Goal: Task Accomplishment & Management: Use online tool/utility

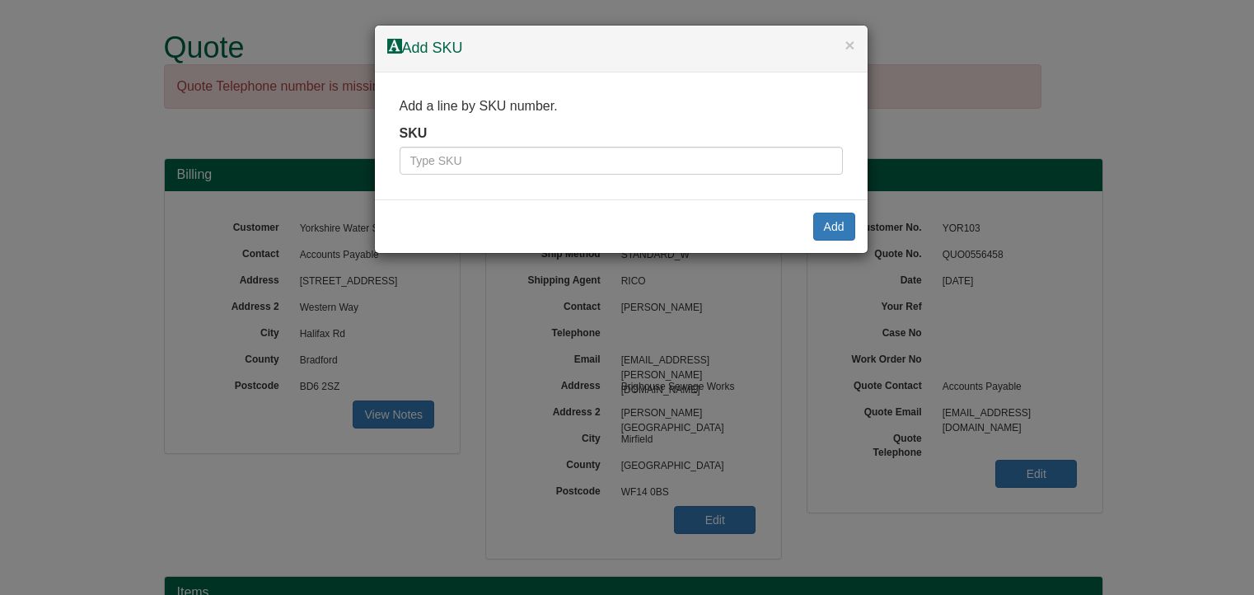
scroll to position [335, 0]
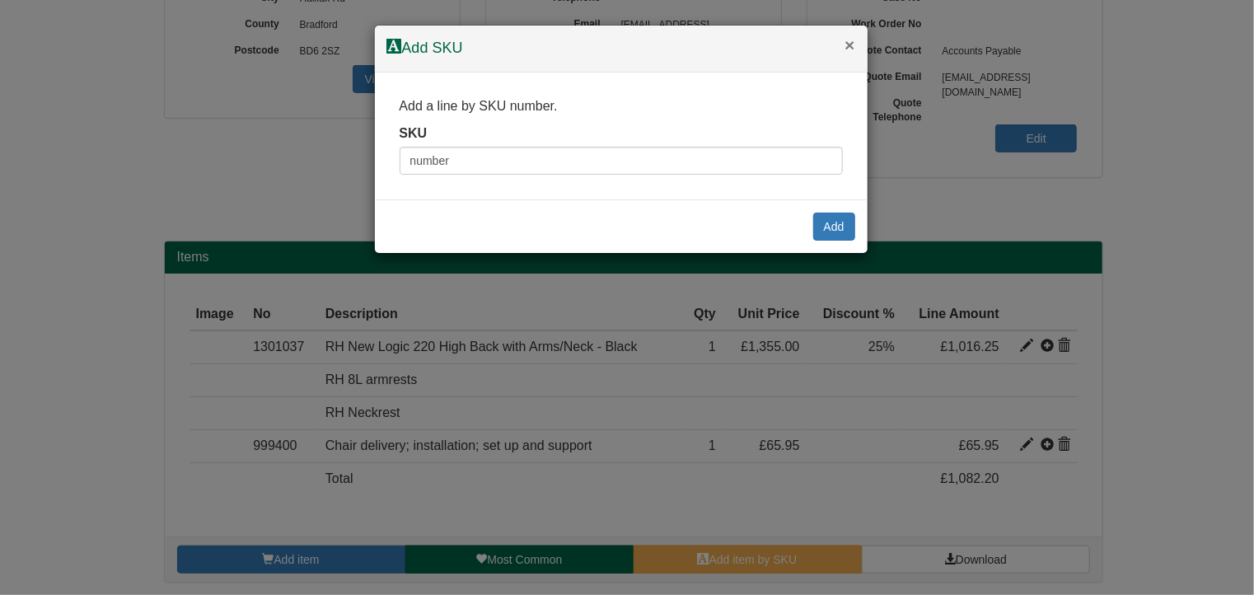
type input "number"
click at [846, 49] on button "×" at bounding box center [849, 44] width 10 height 17
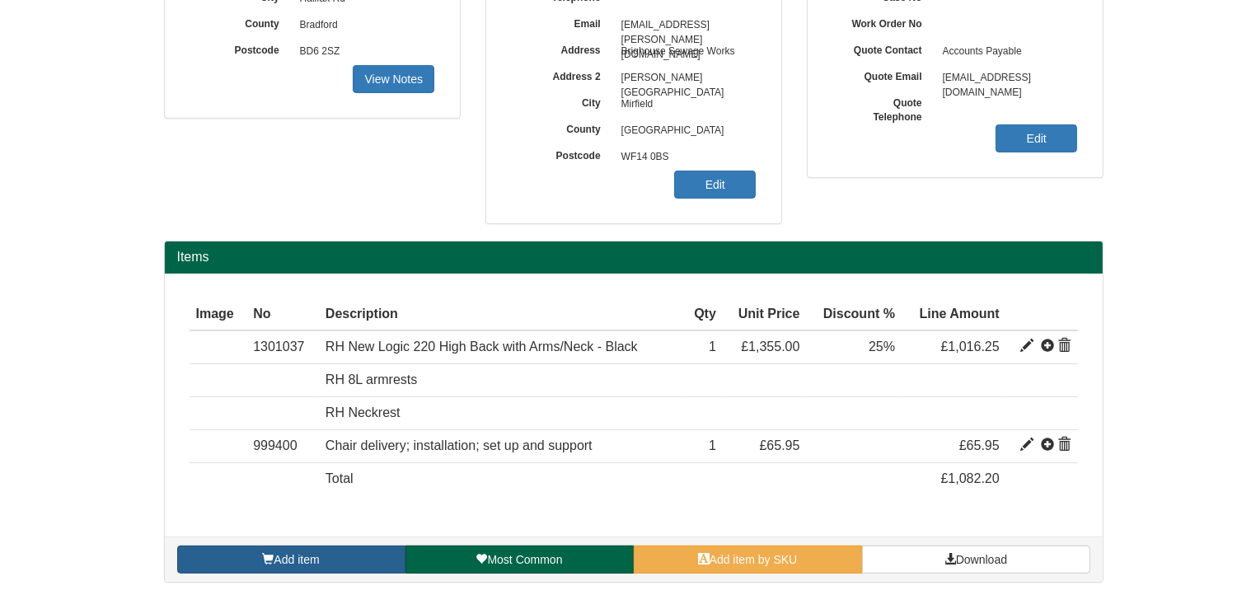
click at [306, 563] on link "Add item" at bounding box center [291, 559] width 228 height 28
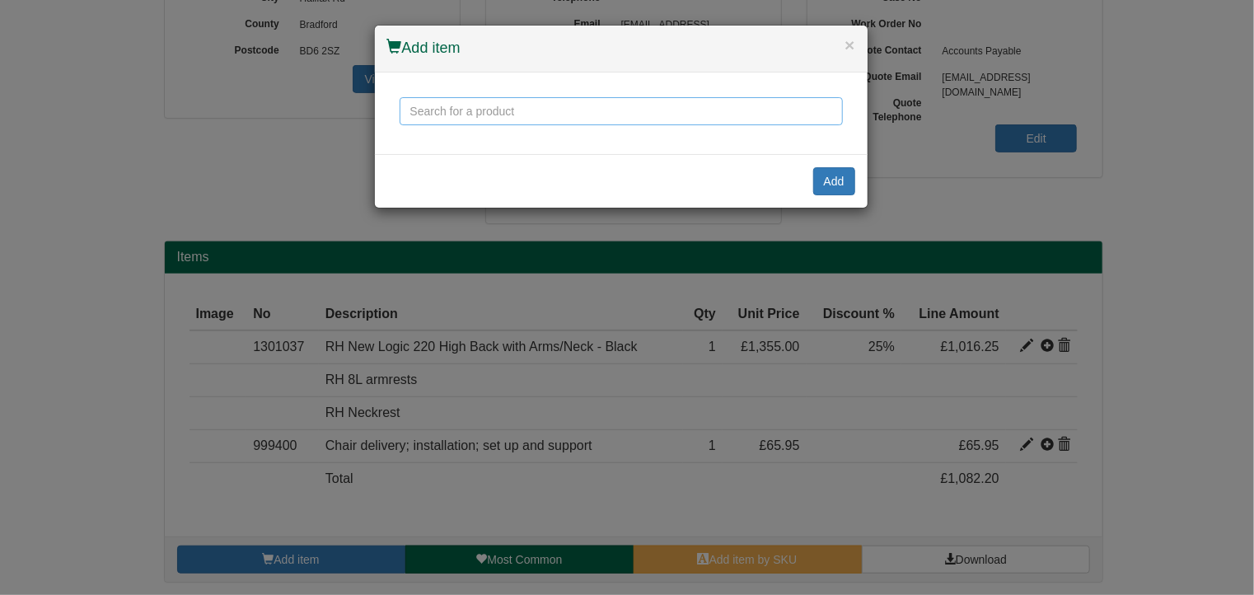
click at [468, 113] on input "text" at bounding box center [621, 111] width 443 height 28
click at [547, 122] on input "numberslide" at bounding box center [621, 111] width 443 height 28
click at [451, 106] on input "numberslide" at bounding box center [621, 111] width 443 height 28
type input "numberslide"
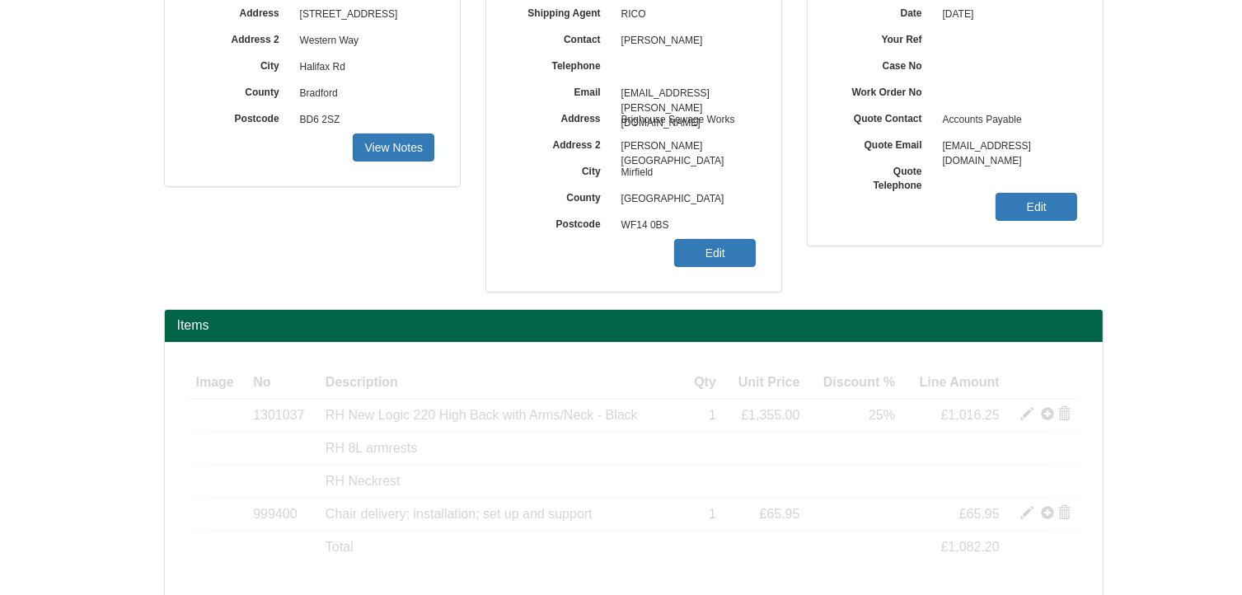
scroll to position [335, 0]
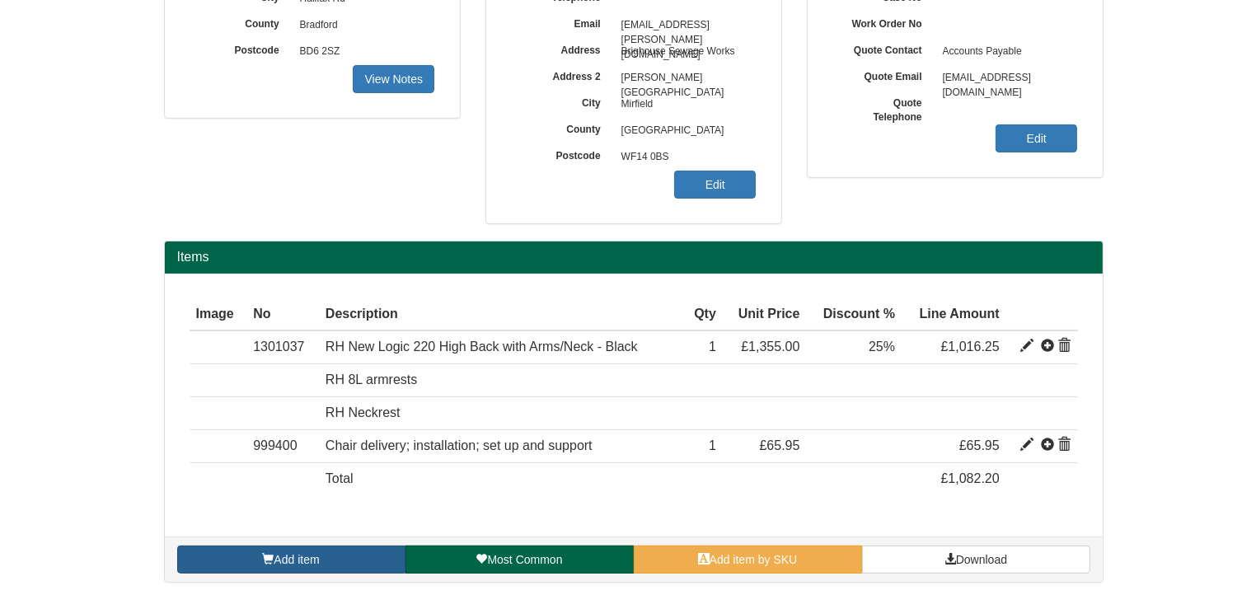
click at [351, 559] on link "Add item" at bounding box center [291, 559] width 228 height 28
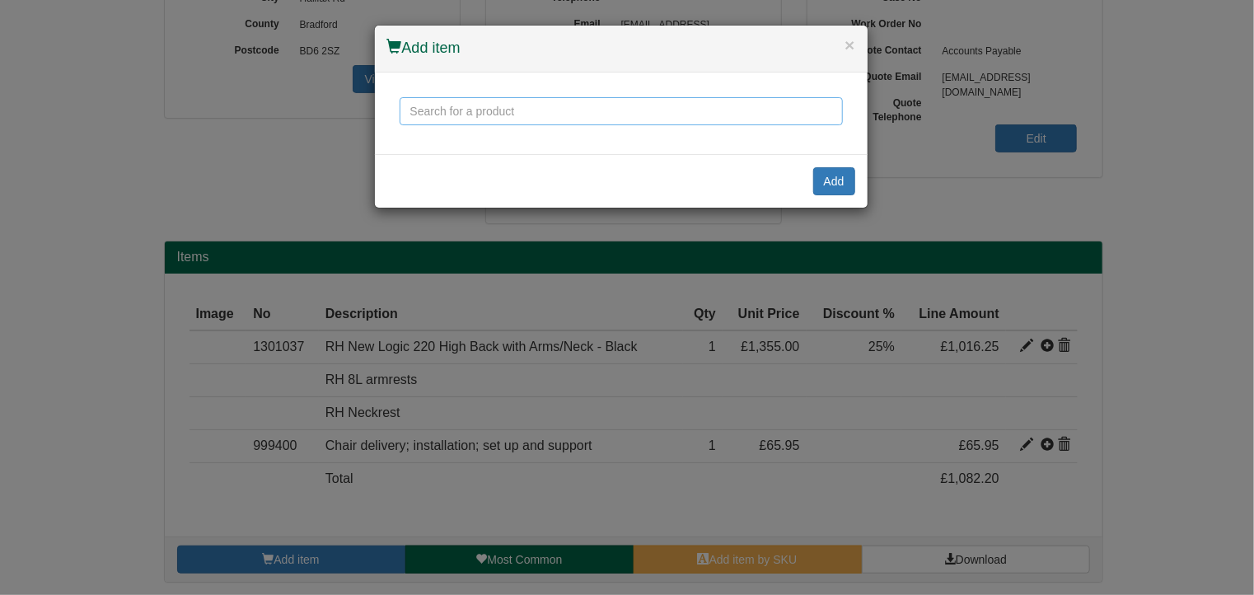
click at [455, 113] on input "text" at bounding box center [621, 111] width 443 height 28
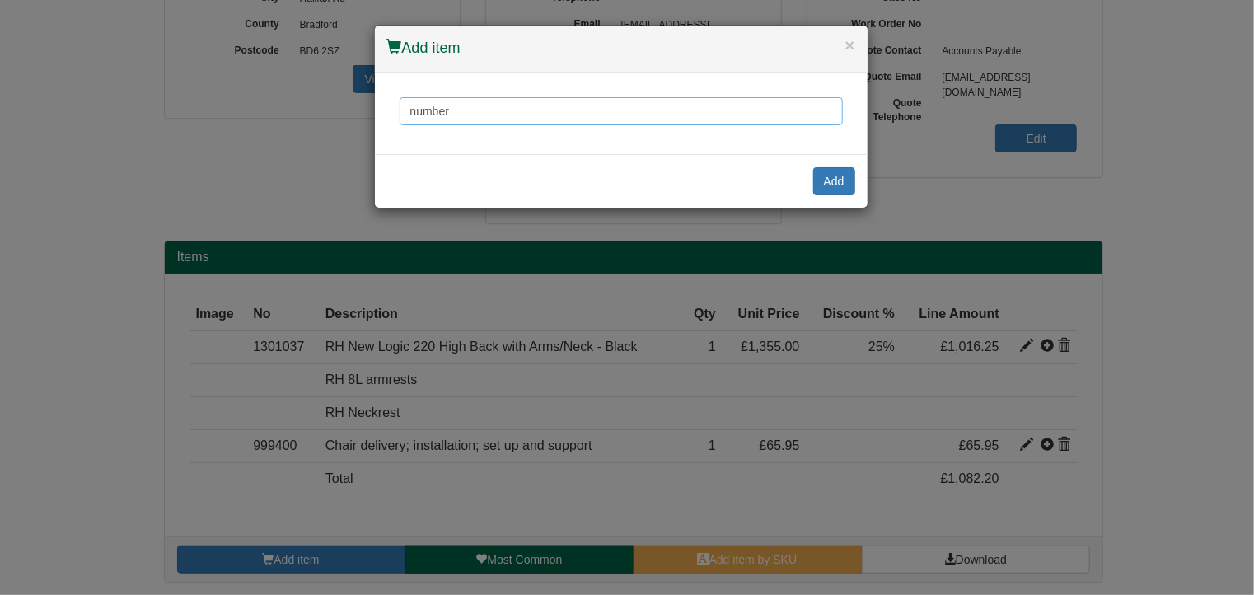
click at [461, 106] on input "number" at bounding box center [621, 111] width 443 height 28
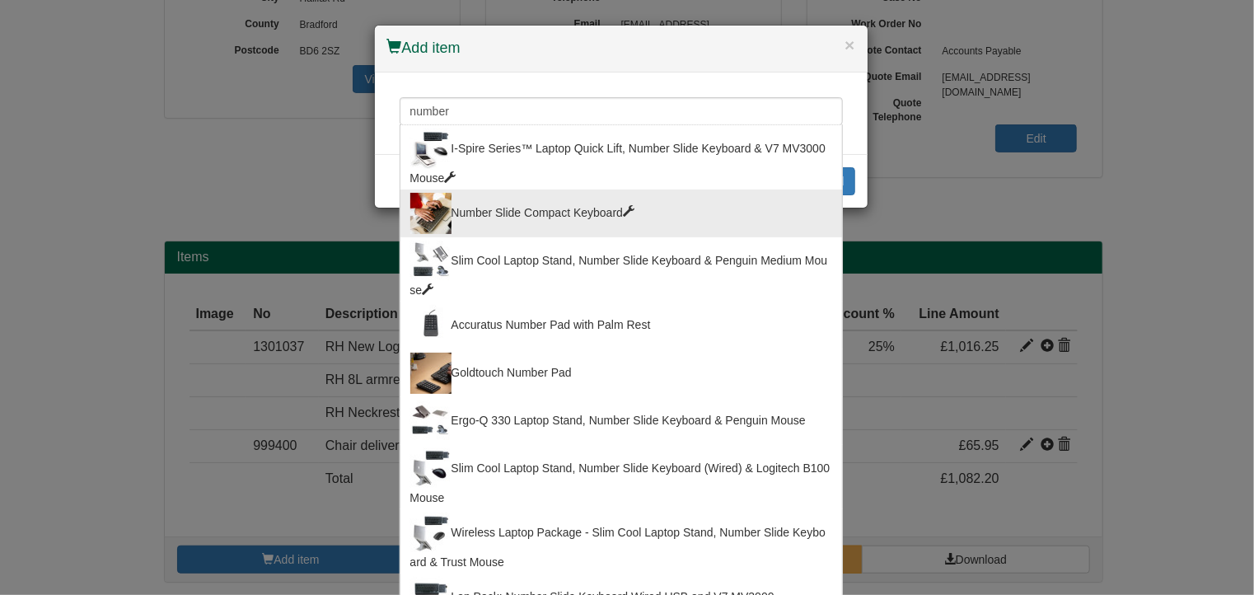
click at [484, 220] on div "Number Slide Compact Keyboard" at bounding box center [621, 213] width 422 height 41
type input "Number Slide Compact Keyboard"
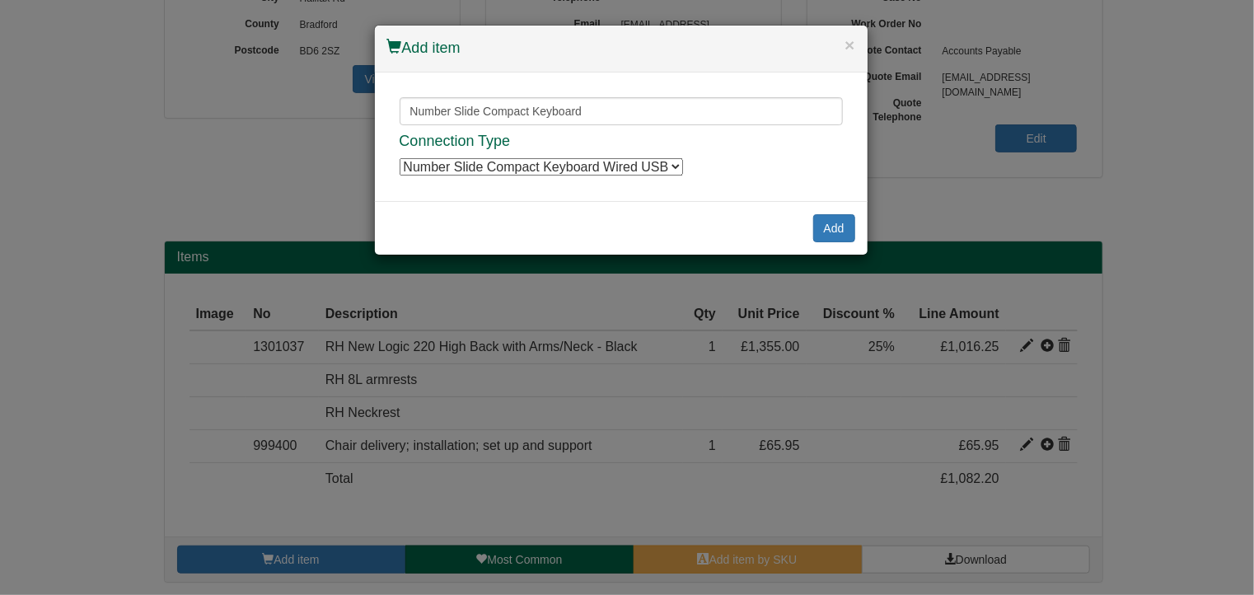
click at [639, 165] on select "Number Slide Compact Keyboard Wired USB Number Slide Compact Keyboard Wired USB…" at bounding box center [541, 166] width 283 height 17
select select "9820011"
click at [400, 158] on select "Number Slide Compact Keyboard Wired USB Number Slide Compact Keyboard Wired USB…" at bounding box center [541, 166] width 283 height 17
click at [838, 226] on button "Add" at bounding box center [834, 228] width 42 height 28
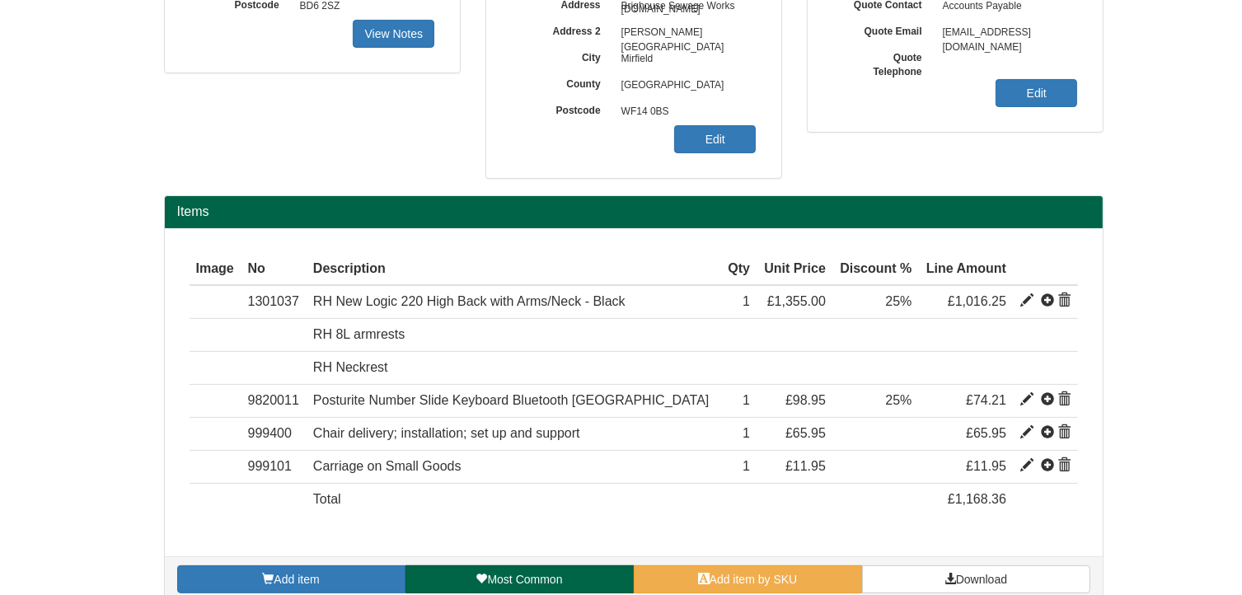
scroll to position [401, 0]
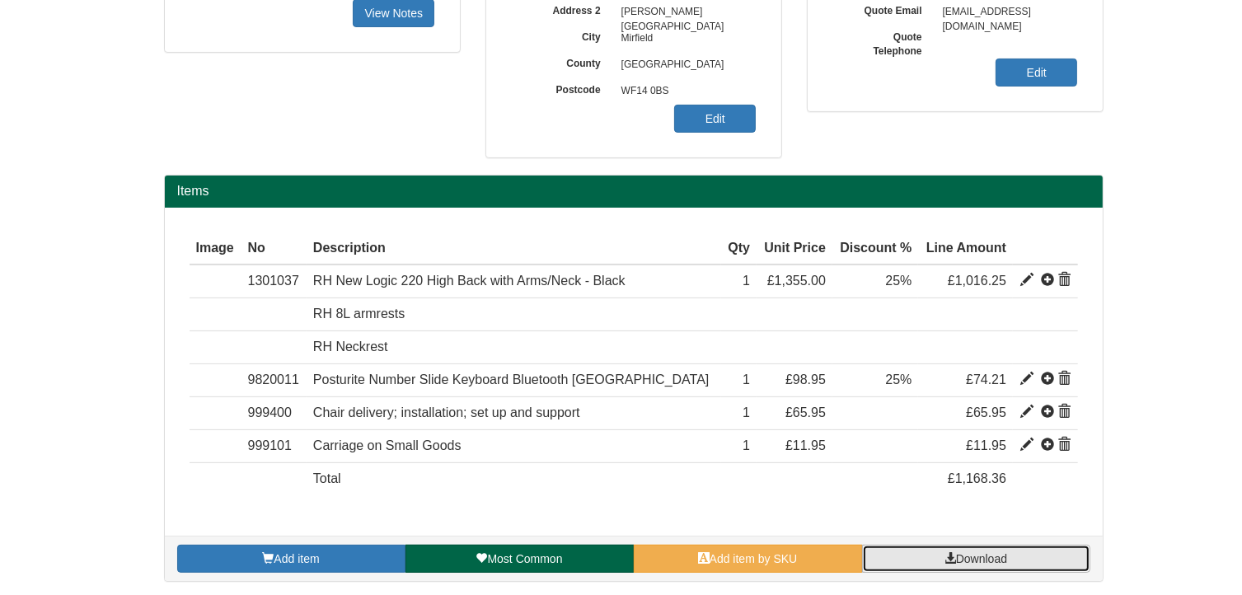
click at [989, 554] on span "Download" at bounding box center [981, 558] width 51 height 13
